Goal: Navigation & Orientation: Go to known website

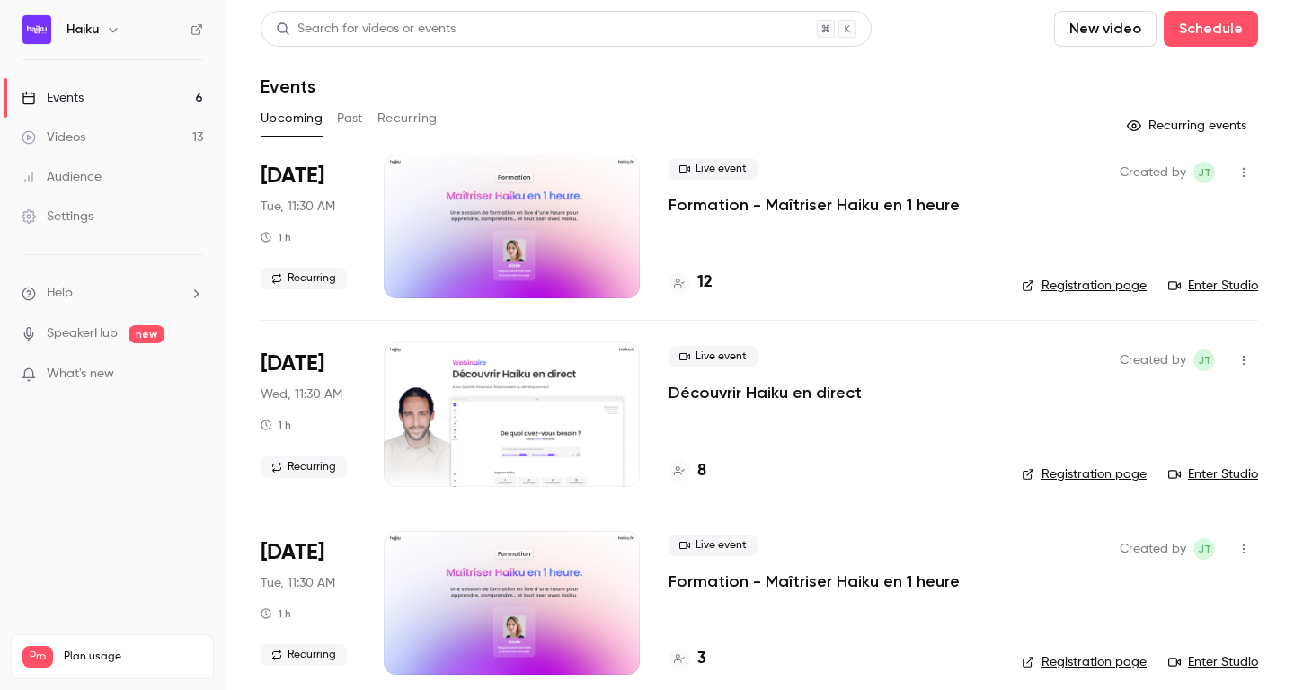
click at [112, 150] on link "Videos 13" at bounding box center [112, 138] width 225 height 40
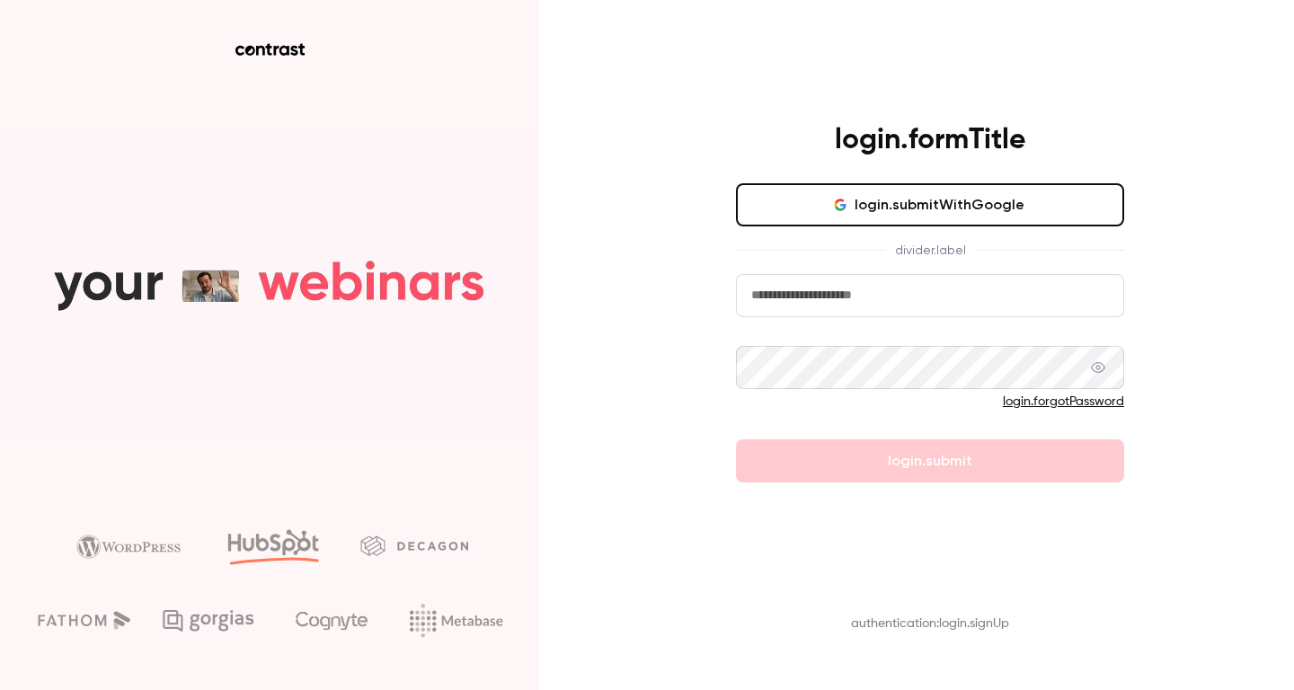
click at [800, 194] on button "login.submitWithGoogle" at bounding box center [930, 204] width 388 height 43
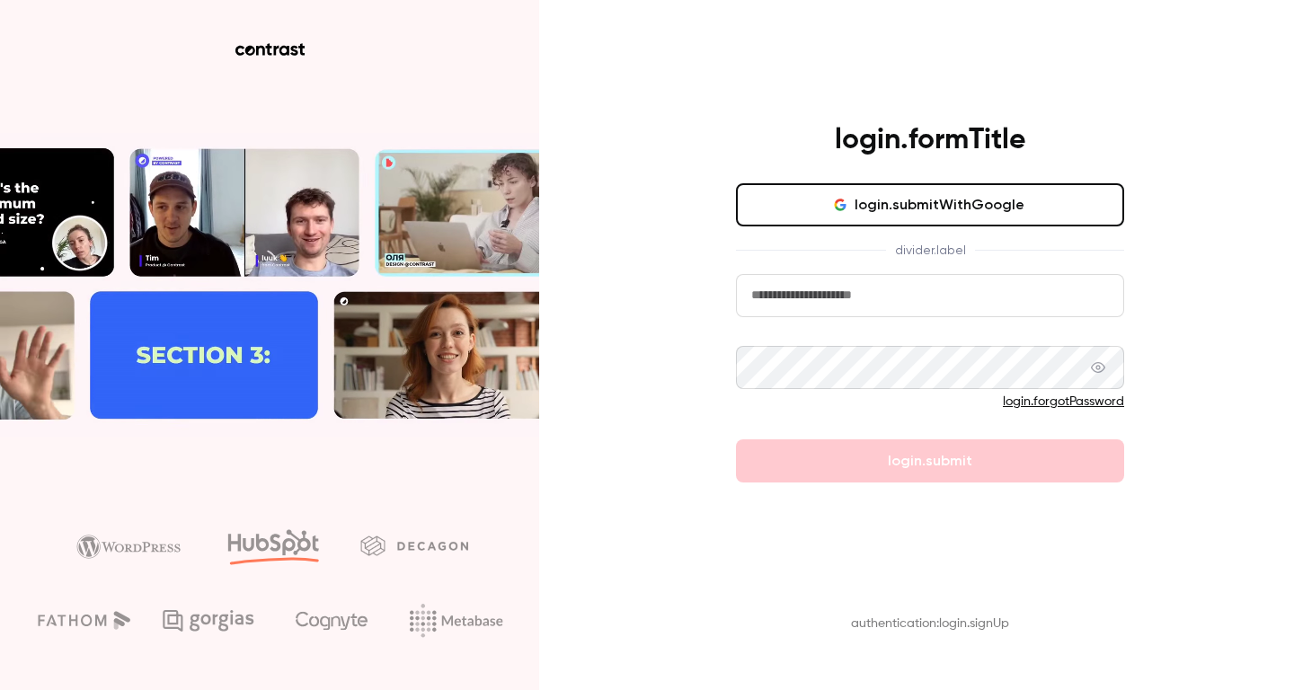
click at [869, 205] on button "login.submitWithGoogle" at bounding box center [930, 204] width 388 height 43
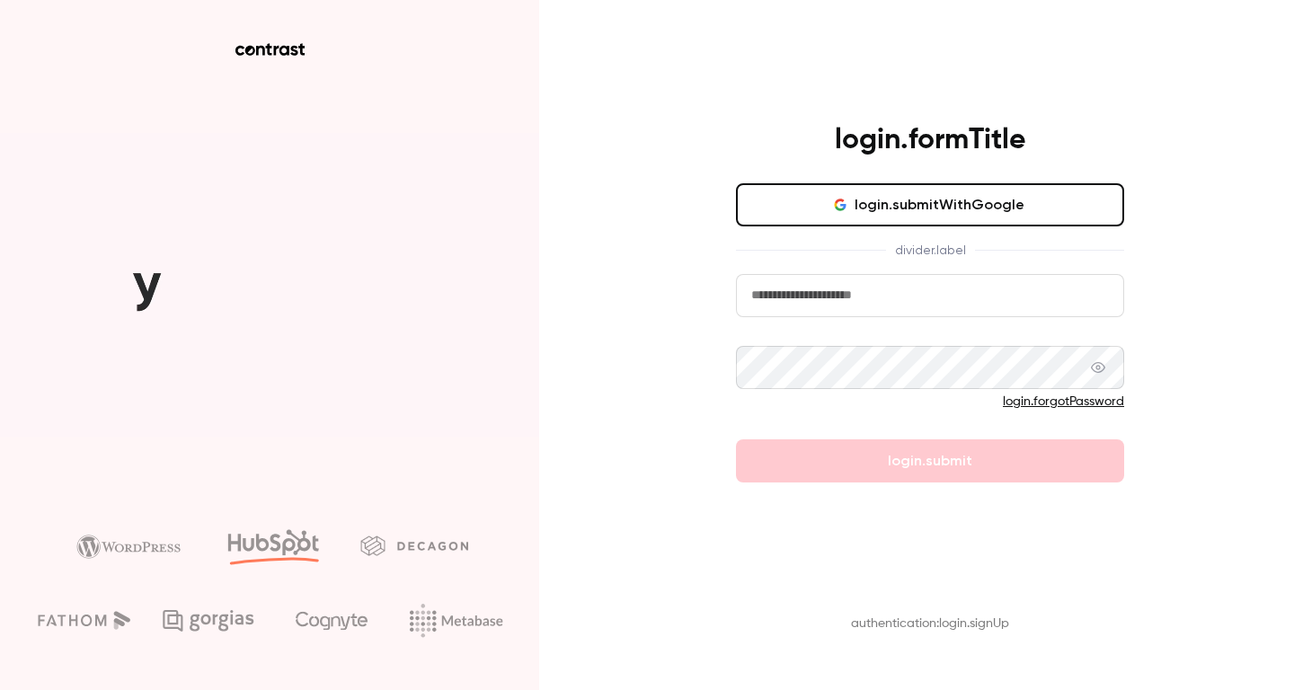
click at [954, 211] on button "login.submitWithGoogle" at bounding box center [930, 204] width 388 height 43
